Goal: Task Accomplishment & Management: Use online tool/utility

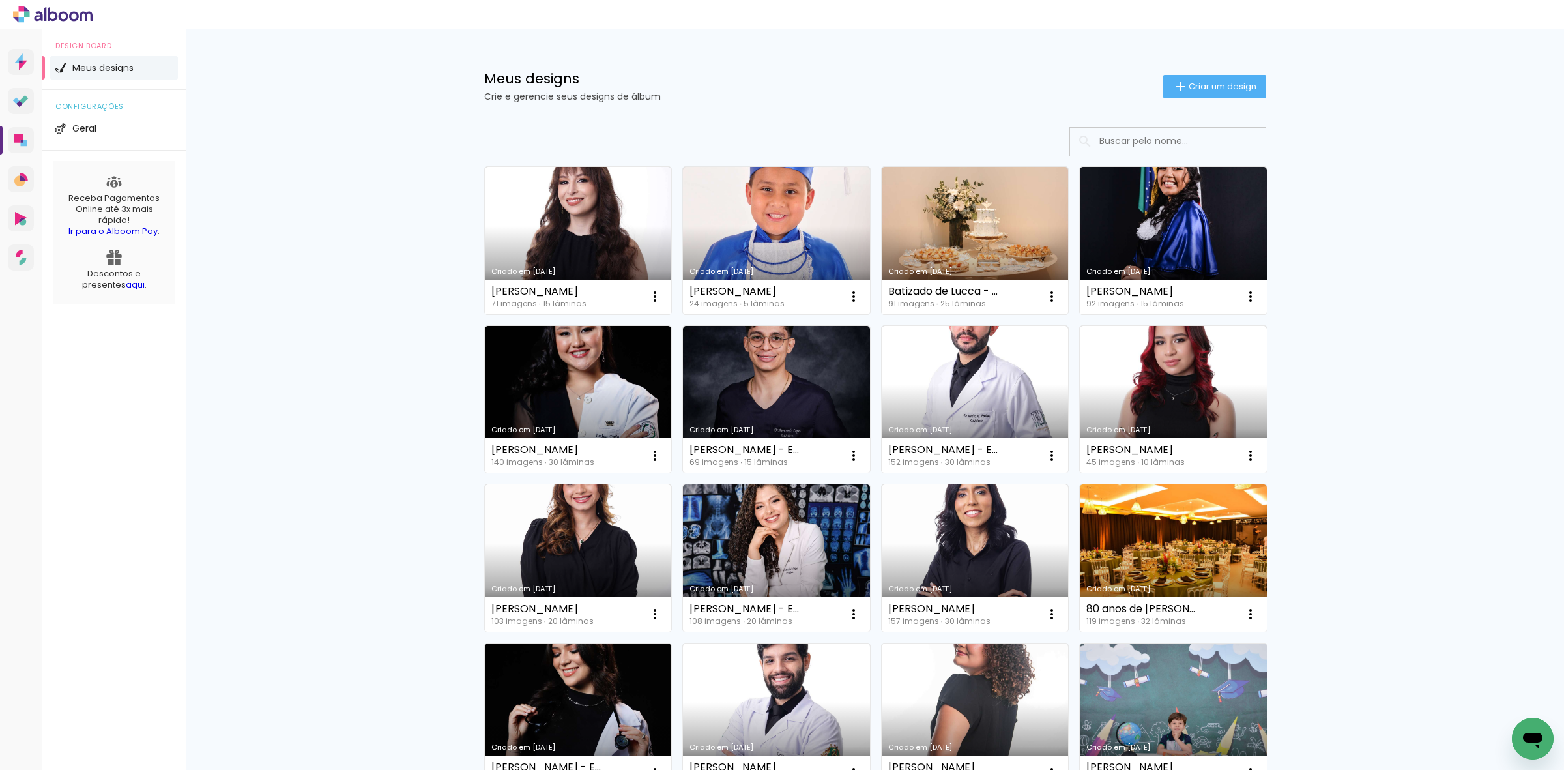
click at [1111, 132] on input at bounding box center [1186, 141] width 186 height 27
click at [1118, 143] on input at bounding box center [1186, 141] width 186 height 27
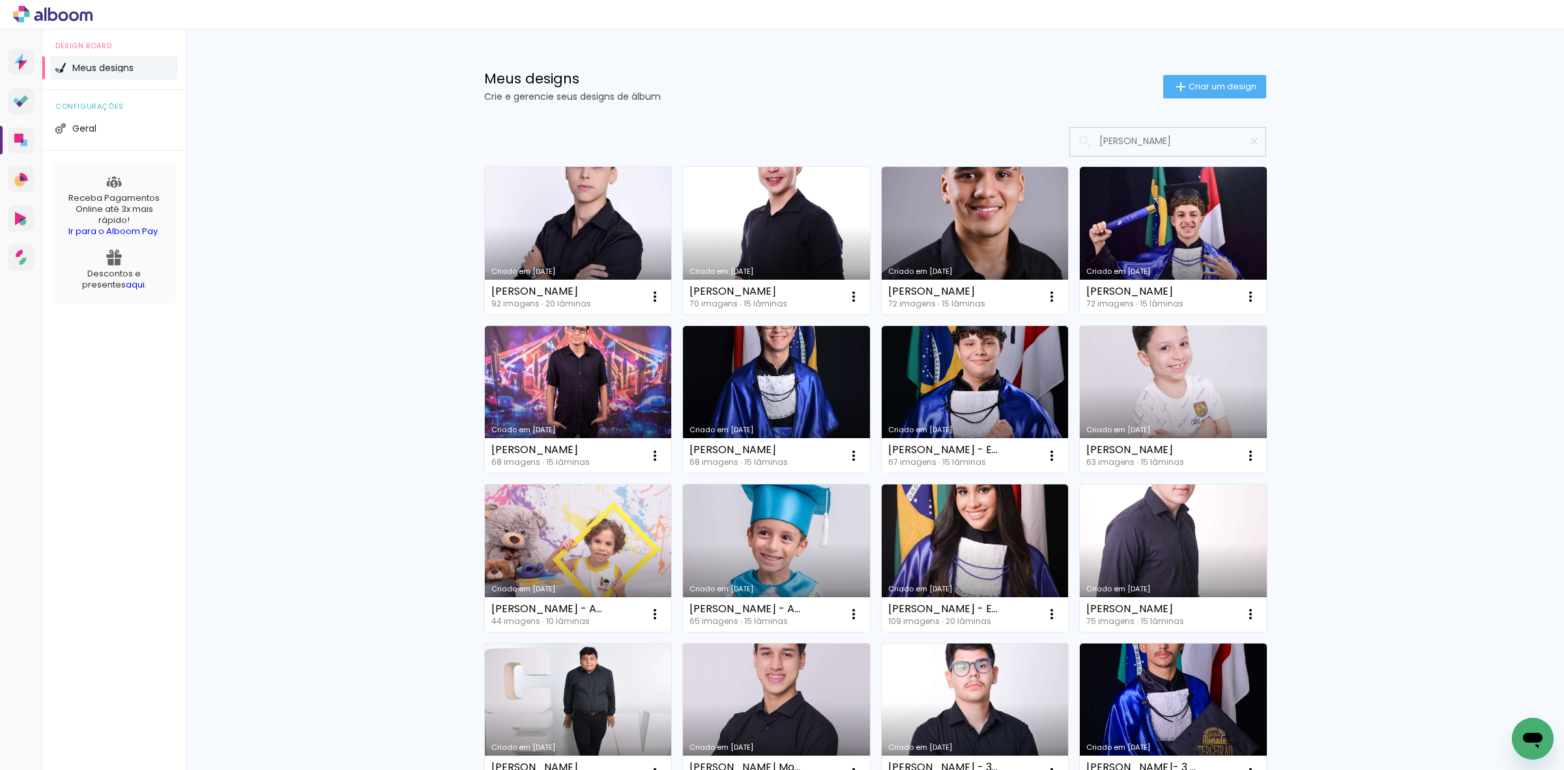
type input "guilherme"
type paper-input "guilherme"
click at [551, 258] on link "Criado em 08/08/25" at bounding box center [578, 240] width 187 height 147
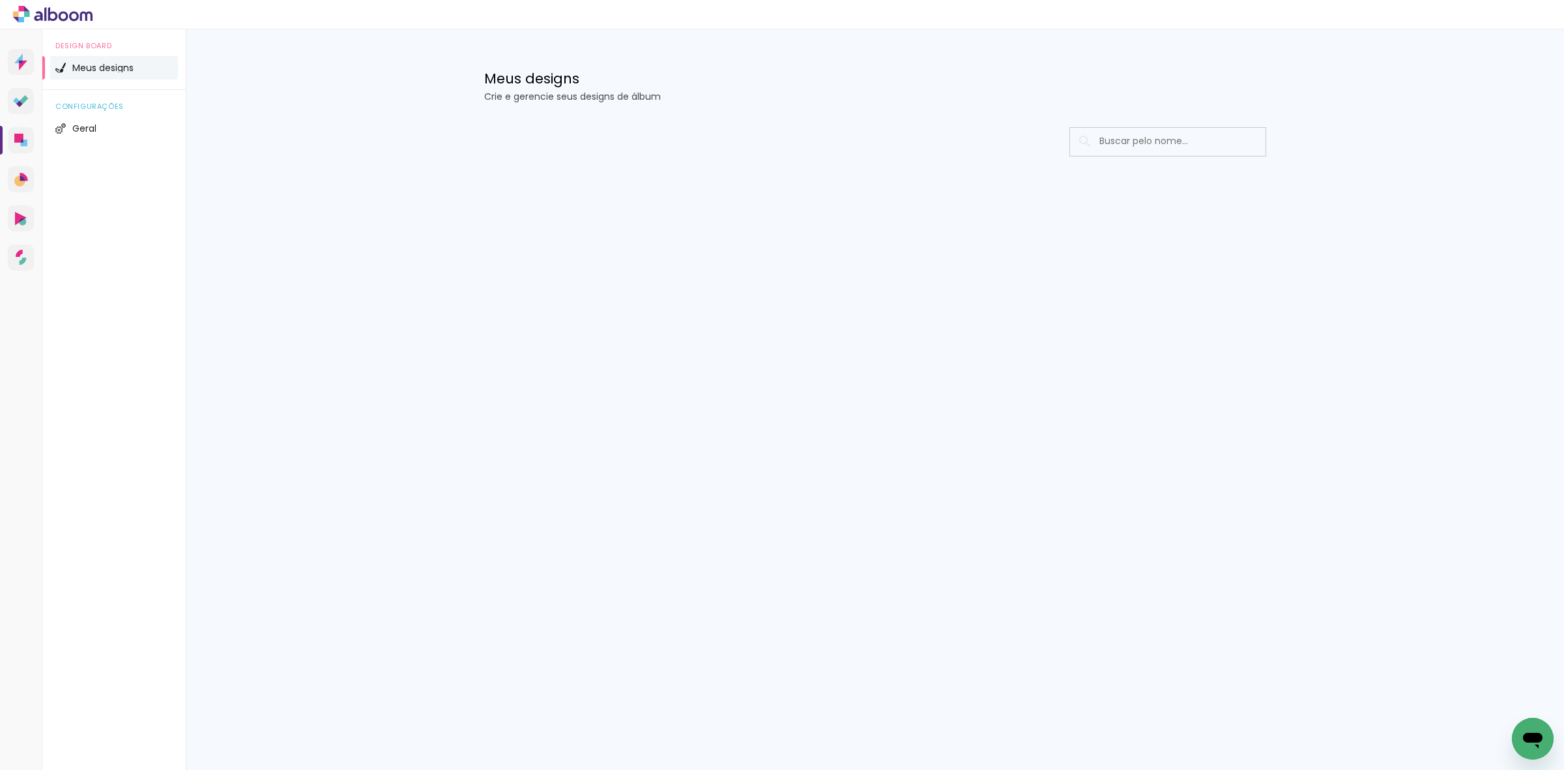
click at [813, 437] on div "Prosite Website + Landing pages Proof Sistema de seleção e venda de fotos Desig…" at bounding box center [782, 399] width 1564 height 740
click at [558, 372] on div "Prosite Website + Landing pages Proof Sistema de seleção e venda de fotos Desig…" at bounding box center [782, 399] width 1564 height 740
click at [390, 177] on div "Meus designs Crie e gerencie seus designs de álbum Configurações gerais Informa…" at bounding box center [875, 138] width 1378 height 218
click at [577, 170] on div at bounding box center [875, 181] width 847 height 134
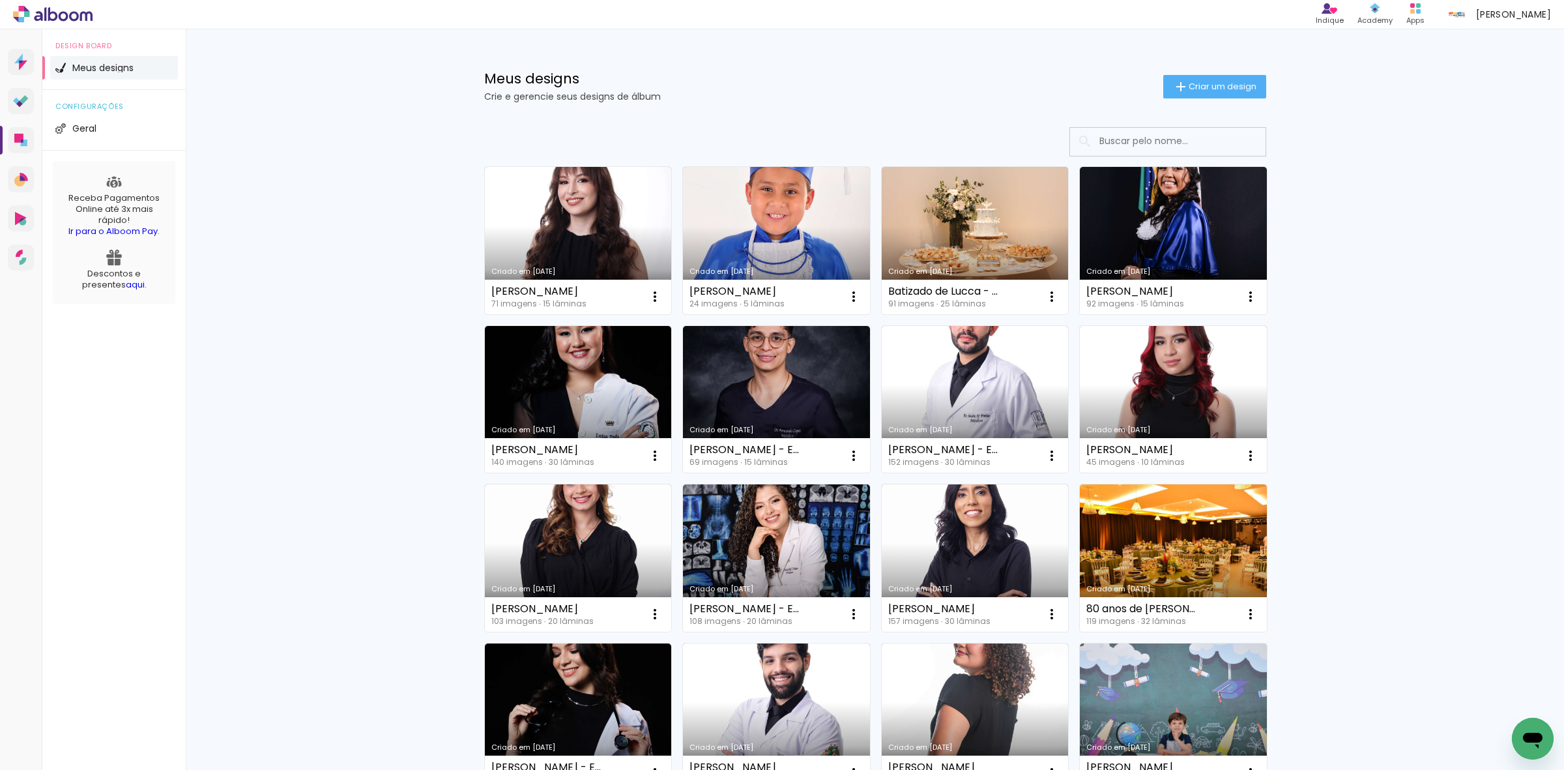
click at [325, 186] on div "Meus designs Crie e gerencie seus designs de álbum Criar um design Criado em [D…" at bounding box center [875, 721] width 1378 height 1385
